Goal: Find specific page/section: Find specific page/section

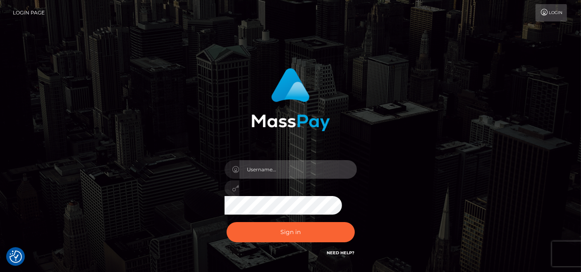
type input "pk.es"
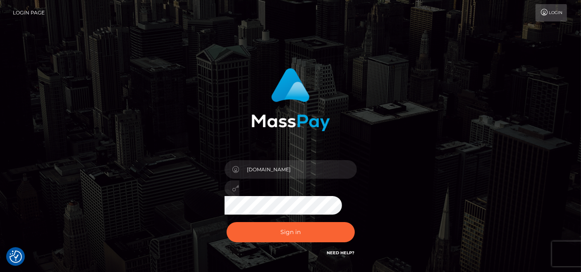
click at [268, 217] on div "Sign in Need Help?" at bounding box center [290, 235] width 145 height 37
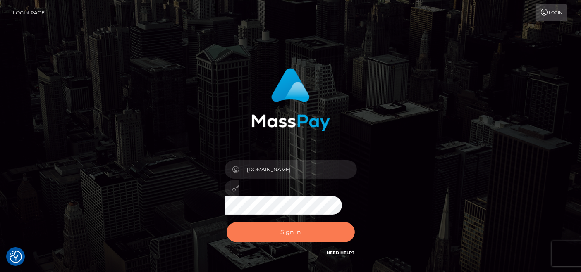
click at [271, 229] on button "Sign in" at bounding box center [290, 232] width 128 height 20
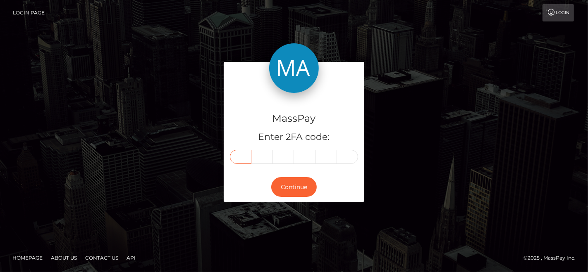
click at [245, 155] on input "text" at bounding box center [240, 157] width 21 height 14
paste input "7"
type input "7"
type input "8"
type input "1"
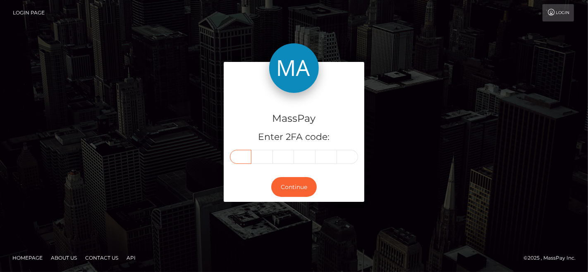
type input "3"
type input "7"
type input "6"
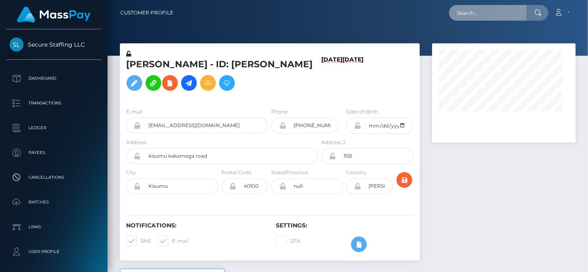
click at [456, 18] on input "text" at bounding box center [488, 13] width 78 height 16
paste input "[EMAIL_ADDRESS][DOMAIN_NAME]"
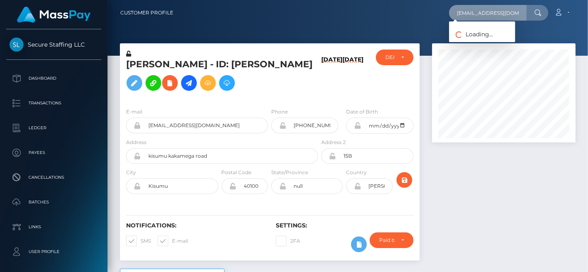
scroll to position [0, 20]
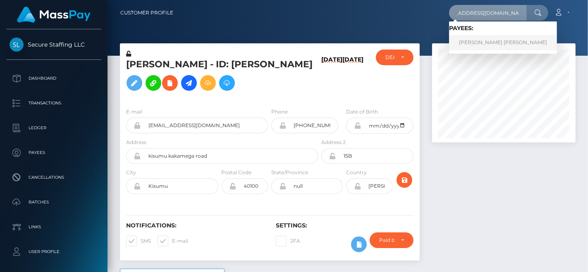
type input "veronicaandgeorge2@gmail.com"
click at [465, 44] on link "MEGAN VERONICA Loughney" at bounding box center [503, 42] width 108 height 15
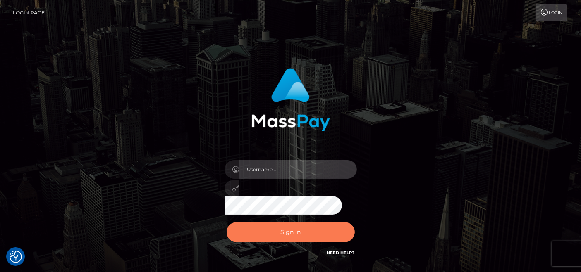
type input "[DOMAIN_NAME]"
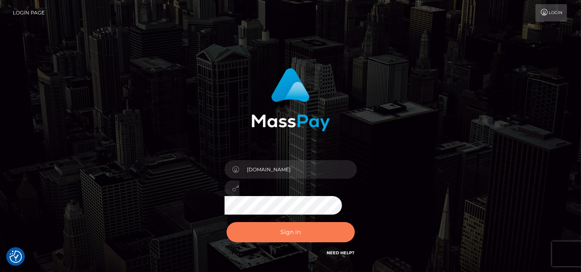
click at [277, 222] on button "Sign in" at bounding box center [290, 232] width 128 height 20
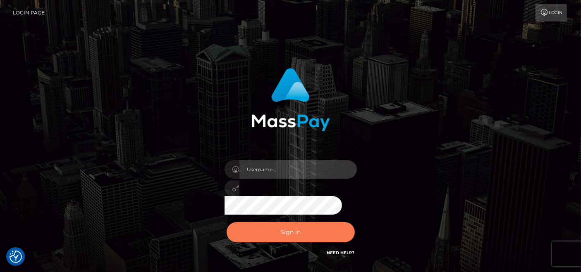
type input "[DOMAIN_NAME]"
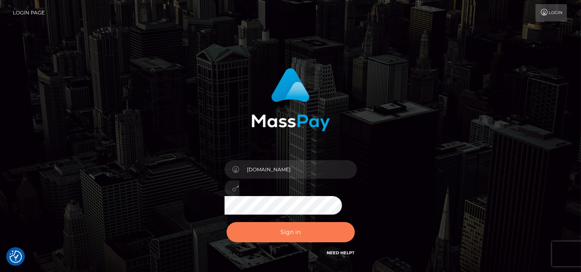
click at [274, 231] on button "Sign in" at bounding box center [290, 232] width 128 height 20
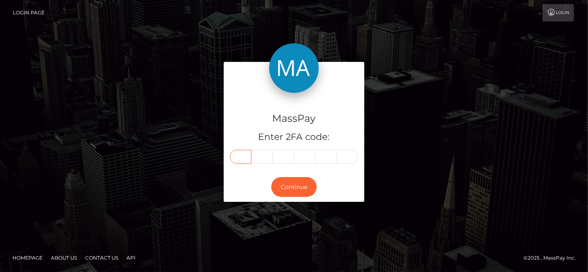
drag, startPoint x: 236, startPoint y: 166, endPoint x: 236, endPoint y: 153, distance: 12.8
paste input "3"
type input "3"
type input "1"
type input "2"
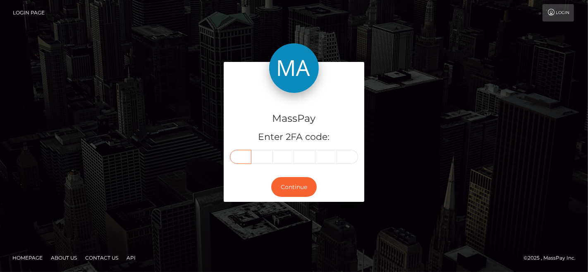
type input "3"
type input "9"
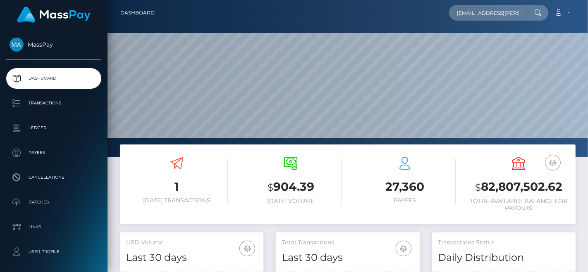
scroll to position [0, 7]
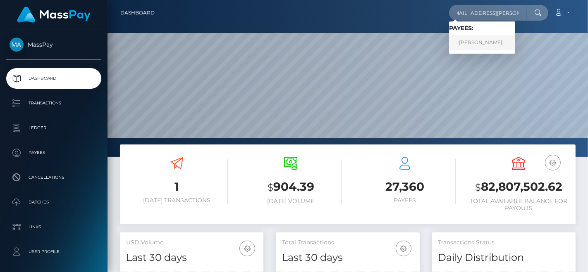
type input "lindsay.d.moran@gmail.com"
click at [477, 41] on link "Lindsay Martins" at bounding box center [482, 42] width 66 height 15
